Goal: Task Accomplishment & Management: Manage account settings

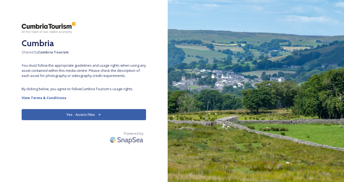
click at [91, 116] on button "Yes - Access Files" at bounding box center [84, 114] width 124 height 11
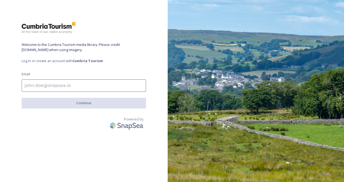
click at [75, 87] on input at bounding box center [84, 85] width 124 height 12
type input "[EMAIL_ADDRESS][PERSON_NAME][DOMAIN_NAME]"
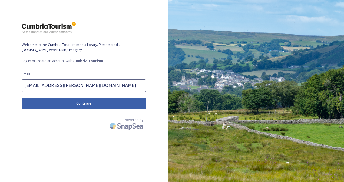
click at [72, 99] on button "Continue" at bounding box center [84, 103] width 124 height 11
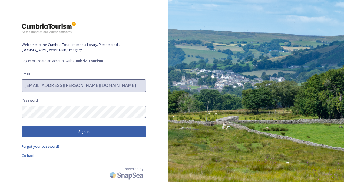
click at [43, 147] on span "Forgot your password?" at bounding box center [41, 146] width 38 height 5
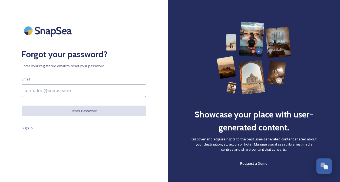
click at [73, 91] on input at bounding box center [84, 91] width 124 height 12
type input "[EMAIL_ADDRESS][PERSON_NAME][DOMAIN_NAME]"
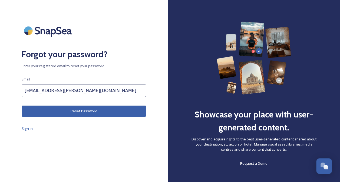
drag, startPoint x: 79, startPoint y: 92, endPoint x: 19, endPoint y: 91, distance: 59.5
click at [19, 91] on div "Forgot your password? Enter your registered email to reset your password. Email…" at bounding box center [84, 91] width 168 height 139
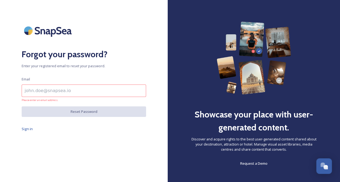
click at [19, 91] on div "Forgot your password? Enter your registered email to reset your password. Email…" at bounding box center [84, 91] width 168 height 139
click at [31, 91] on input at bounding box center [84, 91] width 124 height 12
type input "[EMAIL_ADDRESS][PERSON_NAME][DOMAIN_NAME]"
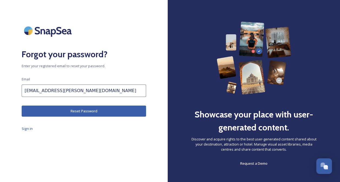
click at [79, 115] on button "Reset Password" at bounding box center [84, 111] width 124 height 11
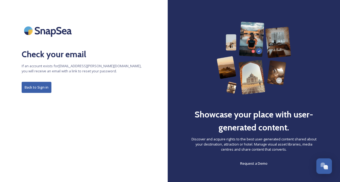
click at [34, 86] on button "Back to Sign in" at bounding box center [37, 87] width 30 height 11
